Goal: Information Seeking & Learning: Compare options

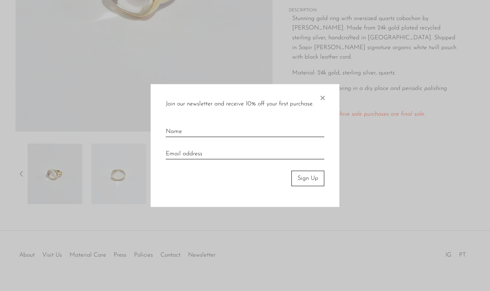
scroll to position [201, 0]
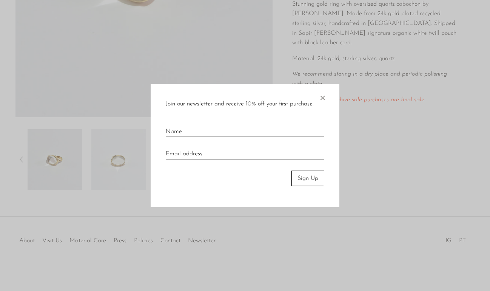
click at [325, 97] on span "×" at bounding box center [322, 96] width 8 height 24
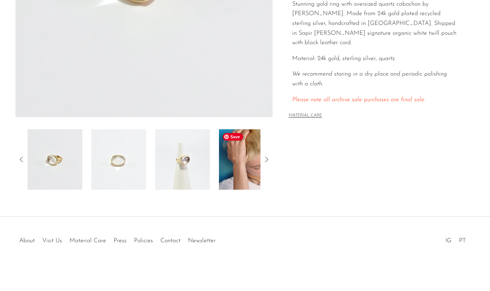
click at [235, 163] on img at bounding box center [246, 159] width 55 height 60
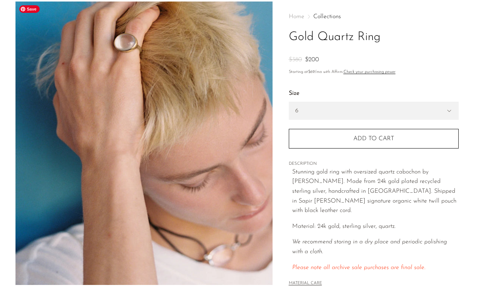
scroll to position [0, 0]
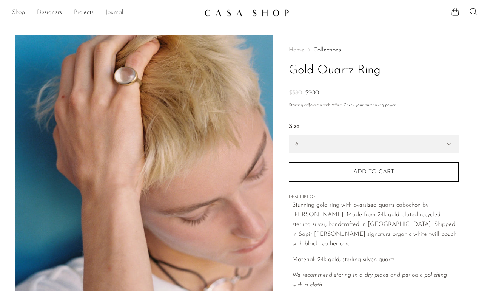
click at [23, 11] on link "Shop" at bounding box center [18, 13] width 13 height 10
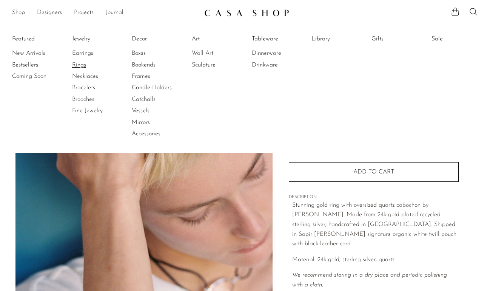
click at [75, 63] on link "Rings" at bounding box center [100, 65] width 57 height 8
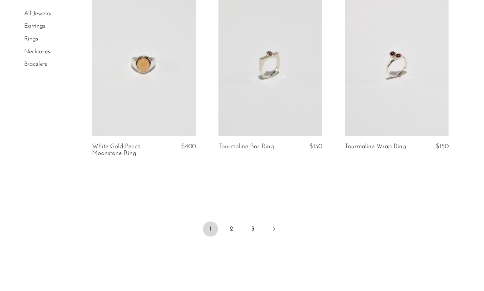
scroll to position [2093, 0]
click at [238, 228] on link "2" at bounding box center [231, 228] width 15 height 15
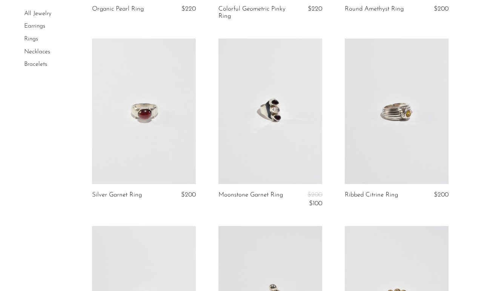
scroll to position [1704, 0]
click at [137, 98] on link at bounding box center [144, 110] width 104 height 145
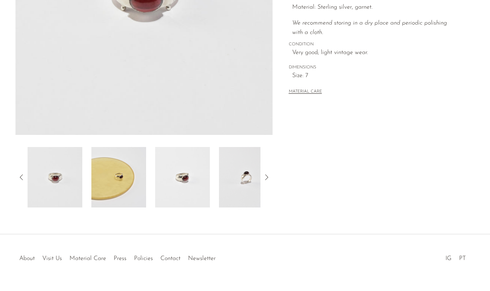
scroll to position [201, 0]
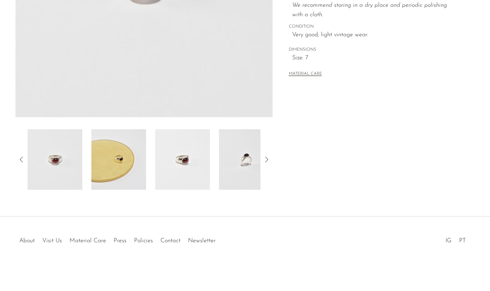
click at [266, 158] on icon at bounding box center [266, 159] width 9 height 9
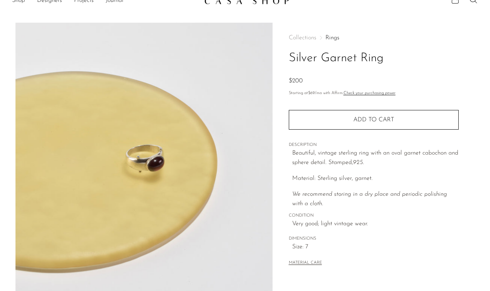
scroll to position [10, 0]
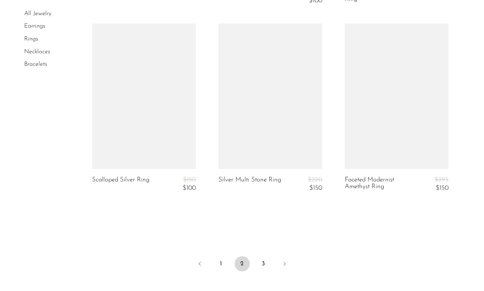
scroll to position [2182, 0]
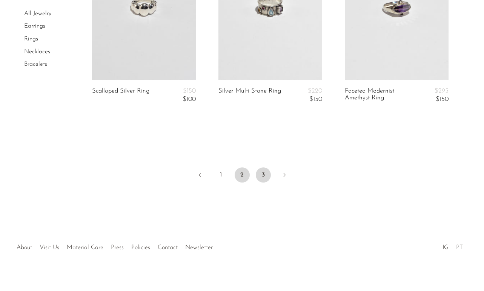
click at [266, 168] on link "3" at bounding box center [263, 174] width 15 height 15
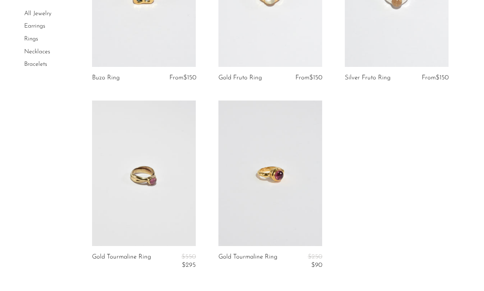
scroll to position [1081, 0]
click at [41, 12] on link "All Jewelry" at bounding box center [37, 14] width 27 height 6
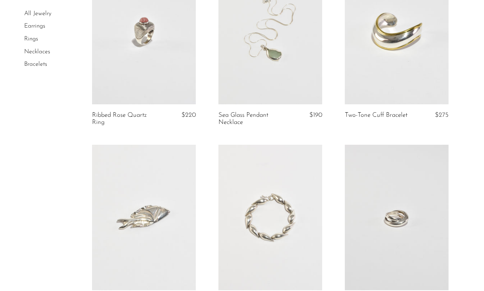
scroll to position [481, 0]
click at [145, 46] on link at bounding box center [144, 32] width 104 height 145
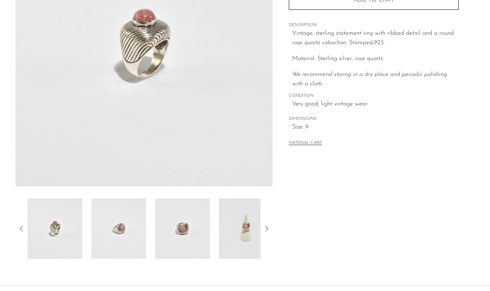
scroll to position [133, 0]
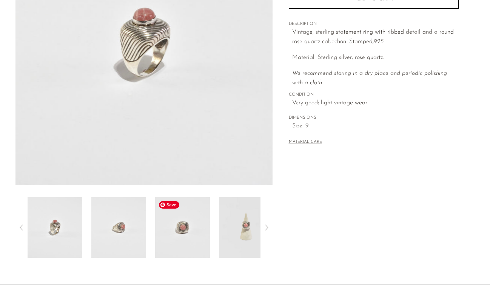
click at [192, 233] on img at bounding box center [182, 227] width 55 height 60
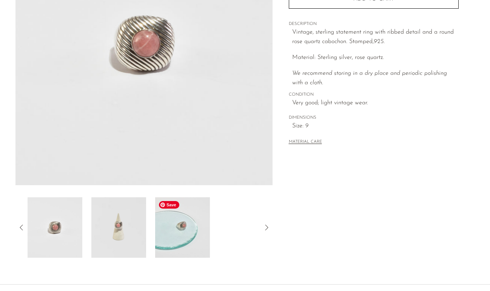
click at [192, 234] on img at bounding box center [182, 227] width 55 height 60
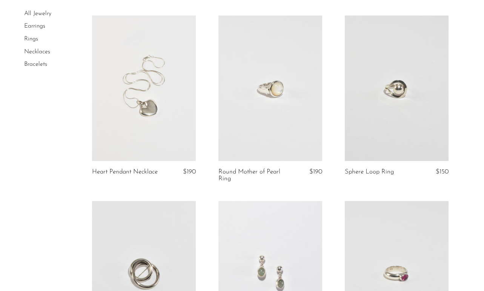
scroll to position [1159, 0]
click at [397, 87] on link at bounding box center [397, 89] width 104 height 145
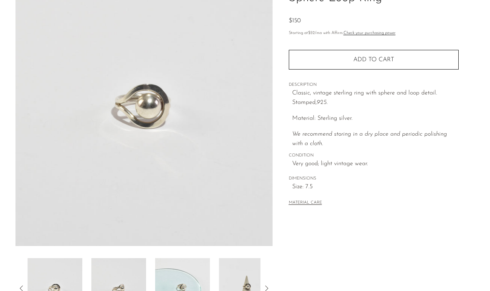
scroll to position [62, 0]
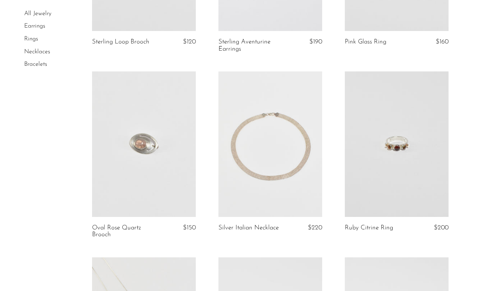
scroll to position [1477, 0]
click at [293, 169] on link at bounding box center [270, 142] width 104 height 145
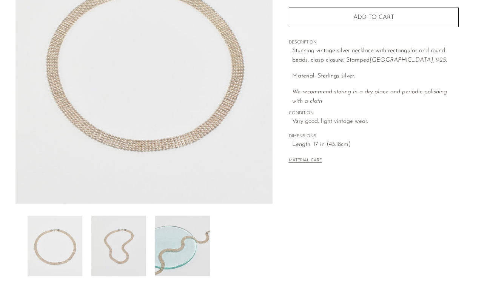
scroll to position [103, 0]
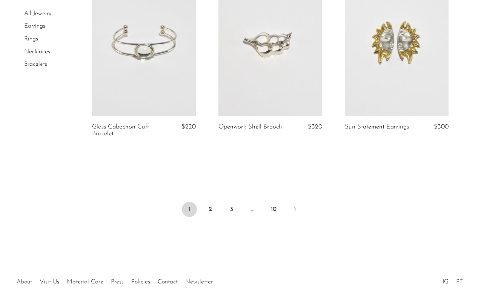
scroll to position [2140, 0]
click at [211, 209] on link "2" at bounding box center [210, 208] width 15 height 15
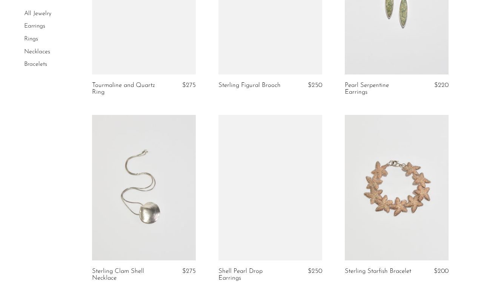
scroll to position [1062, 0]
